Goal: Task Accomplishment & Management: Manage account settings

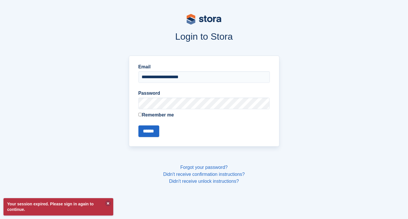
click at [139, 125] on input "******" at bounding box center [149, 131] width 21 height 12
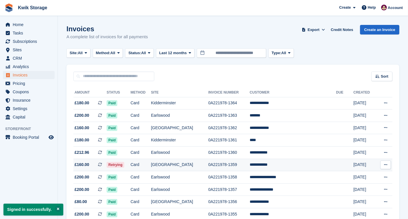
click at [131, 163] on td "Retrying" at bounding box center [119, 165] width 24 height 12
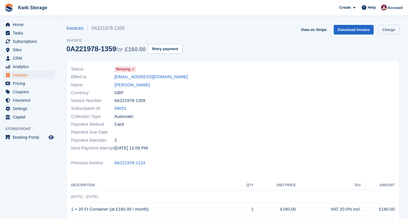
click at [384, 34] on link "Charge" at bounding box center [389, 30] width 21 height 10
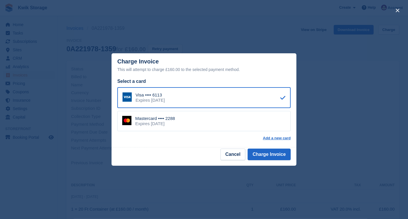
click at [230, 127] on div "Mastercard •••• 2288 Expires April 2030" at bounding box center [204, 121] width 174 height 20
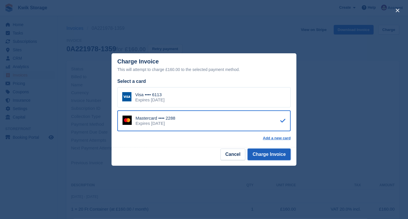
click at [274, 154] on button "Charge Invoice" at bounding box center [269, 154] width 43 height 12
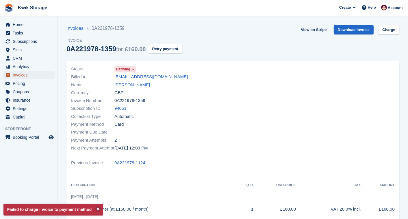
click at [27, 76] on span "Invoices" at bounding box center [30, 75] width 35 height 8
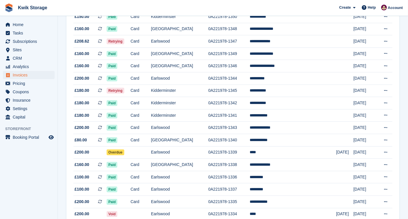
scroll to position [257, 0]
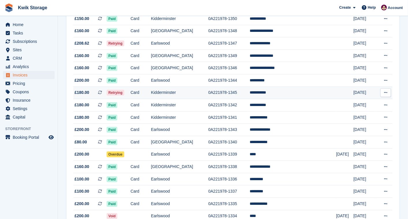
click at [151, 90] on td "Card" at bounding box center [141, 92] width 21 height 12
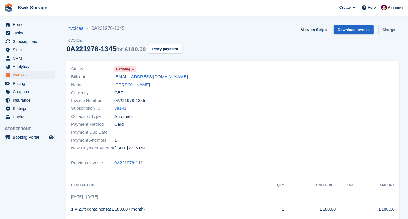
click at [381, 30] on link "Charge" at bounding box center [389, 30] width 21 height 10
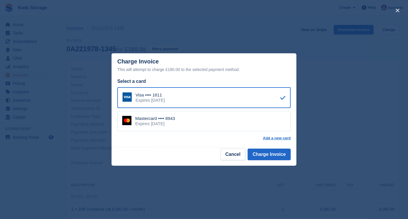
click at [183, 125] on div "Mastercard •••• 8943 Expires September 2027" at bounding box center [204, 121] width 174 height 20
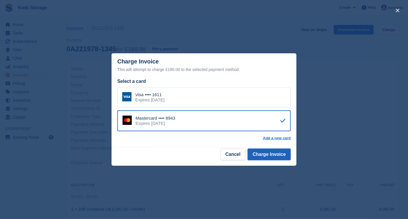
click at [266, 151] on button "Charge Invoice" at bounding box center [269, 154] width 43 height 12
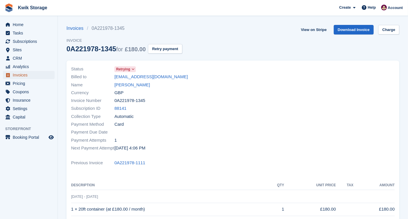
click at [34, 71] on span "Invoices" at bounding box center [30, 75] width 35 height 8
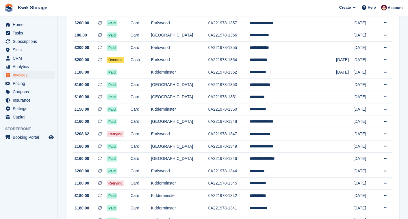
scroll to position [167, 0]
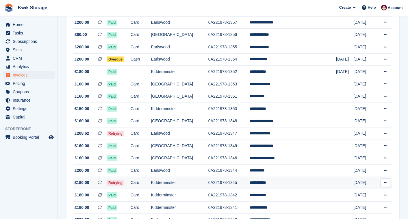
click at [272, 184] on td "**********" at bounding box center [293, 182] width 86 height 12
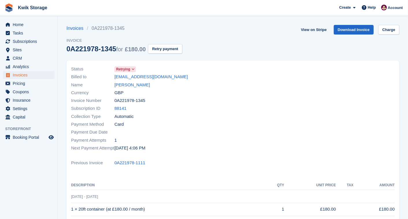
click at [131, 67] on span at bounding box center [133, 69] width 5 height 5
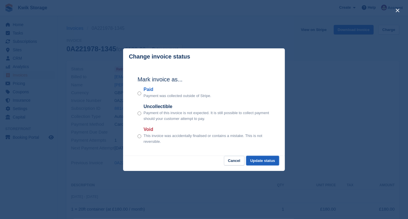
click at [258, 161] on button "Update status" at bounding box center [262, 161] width 33 height 10
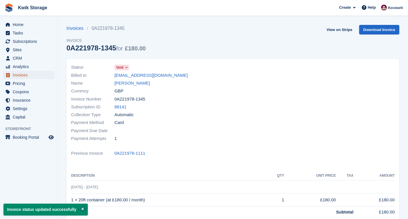
click at [35, 74] on span "Invoices" at bounding box center [30, 75] width 35 height 8
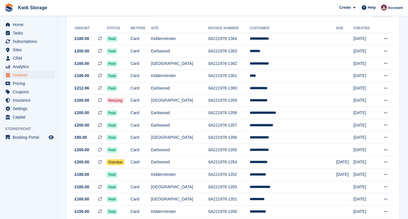
scroll to position [77, 0]
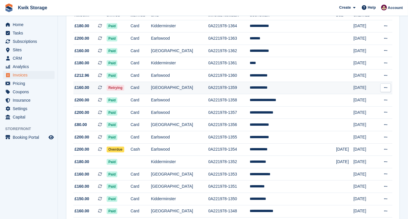
click at [131, 82] on td "Retrying" at bounding box center [119, 88] width 24 height 12
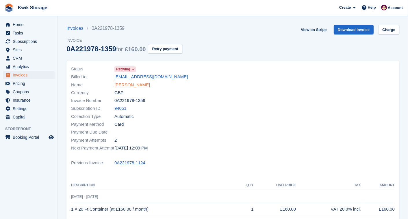
click at [137, 85] on link "[PERSON_NAME]" at bounding box center [133, 85] width 36 height 7
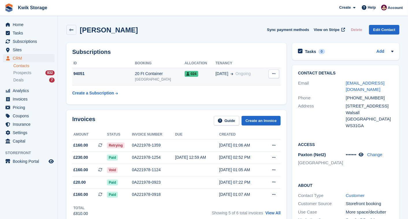
click at [252, 73] on div "[DATE] Ongoing" at bounding box center [240, 74] width 49 height 6
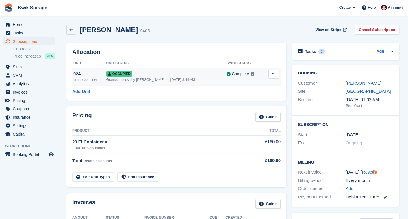
click at [269, 76] on button at bounding box center [274, 73] width 11 height 9
click at [236, 84] on p "Overlock" at bounding box center [252, 85] width 50 height 8
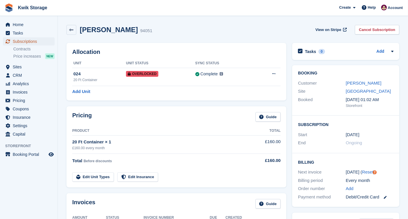
click at [36, 40] on span "Subscriptions" at bounding box center [30, 41] width 35 height 8
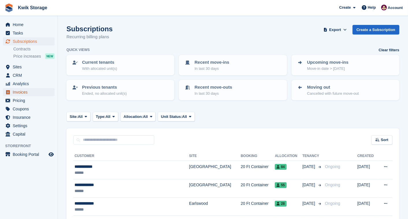
click at [32, 89] on span "Invoices" at bounding box center [30, 92] width 35 height 8
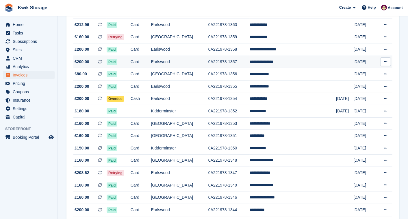
scroll to position [128, 0]
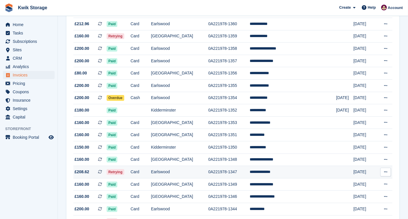
click at [151, 173] on td "Card" at bounding box center [141, 172] width 21 height 12
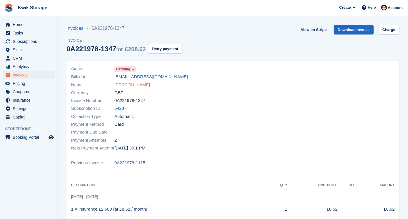
click at [139, 84] on link "Harry Thompson" at bounding box center [133, 85] width 36 height 7
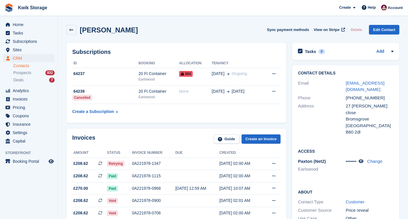
click at [330, 158] on div "Paxton (Net2) Earlswood" at bounding box center [322, 166] width 48 height 16
click at [39, 59] on span "CRM" at bounding box center [30, 58] width 35 height 8
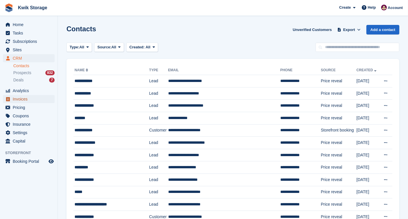
click at [31, 97] on span "Invoices" at bounding box center [30, 99] width 35 height 8
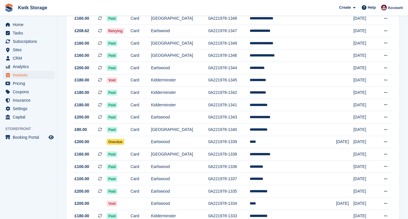
scroll to position [270, 0]
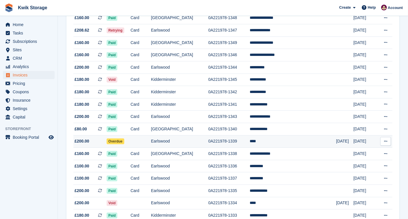
click at [206, 144] on td "Earlswood" at bounding box center [179, 141] width 57 height 12
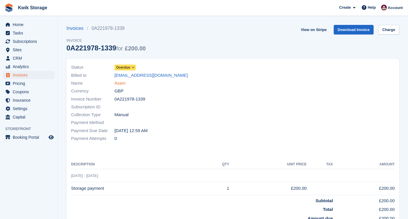
click at [120, 83] on link "Asam" at bounding box center [120, 83] width 11 height 7
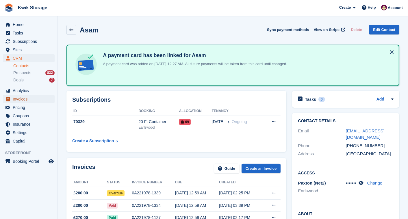
click at [36, 99] on span "Invoices" at bounding box center [30, 99] width 35 height 8
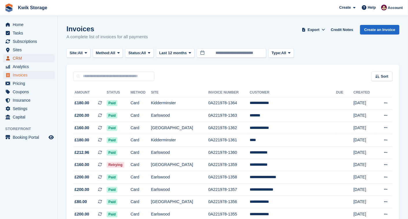
click at [25, 57] on span "CRM" at bounding box center [30, 58] width 35 height 8
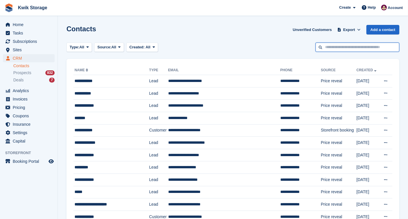
click at [371, 47] on input "text" at bounding box center [358, 48] width 84 height 10
type input "*****"
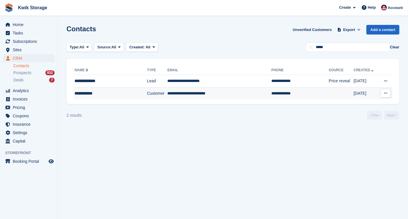
click at [147, 91] on td "Customer" at bounding box center [157, 93] width 21 height 12
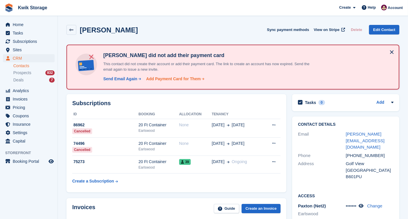
click at [158, 77] on div "Add Payment Card for Them" at bounding box center [173, 79] width 55 height 6
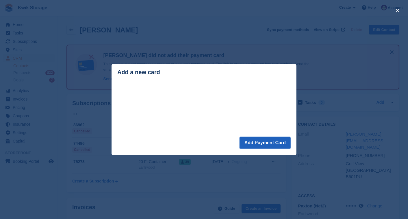
click at [266, 141] on button "Add Payment Card" at bounding box center [265, 143] width 51 height 12
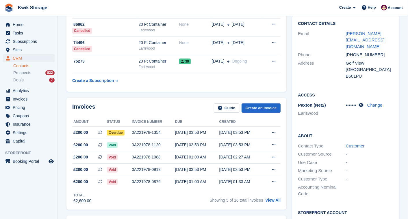
scroll to position [103, 0]
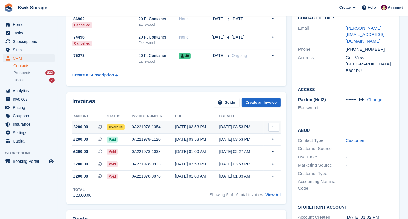
click at [242, 122] on td "[DATE] 03:53 PM" at bounding box center [242, 127] width 44 height 12
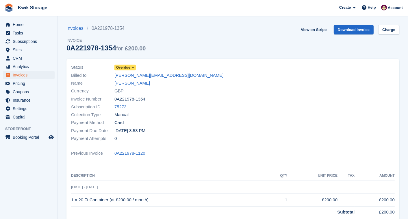
click at [118, 67] on span "Overdue" at bounding box center [123, 67] width 14 height 5
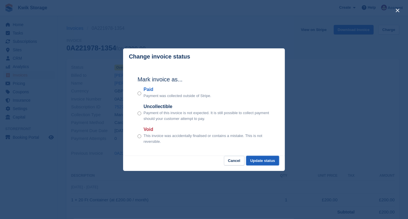
click at [265, 161] on button "Update status" at bounding box center [262, 161] width 33 height 10
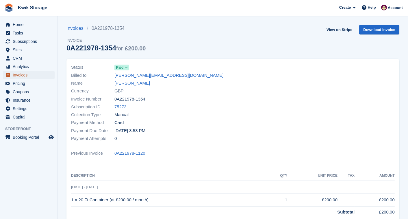
click at [27, 75] on span "Invoices" at bounding box center [30, 75] width 35 height 8
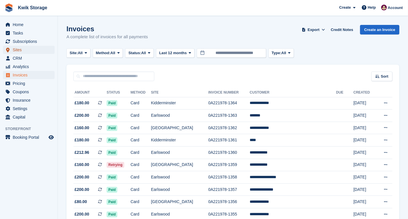
click at [24, 48] on span "Sites" at bounding box center [30, 50] width 35 height 8
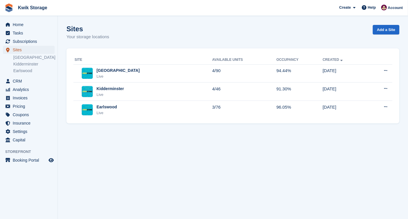
click at [26, 50] on span "Sites" at bounding box center [30, 50] width 35 height 8
